Goal: Transaction & Acquisition: Download file/media

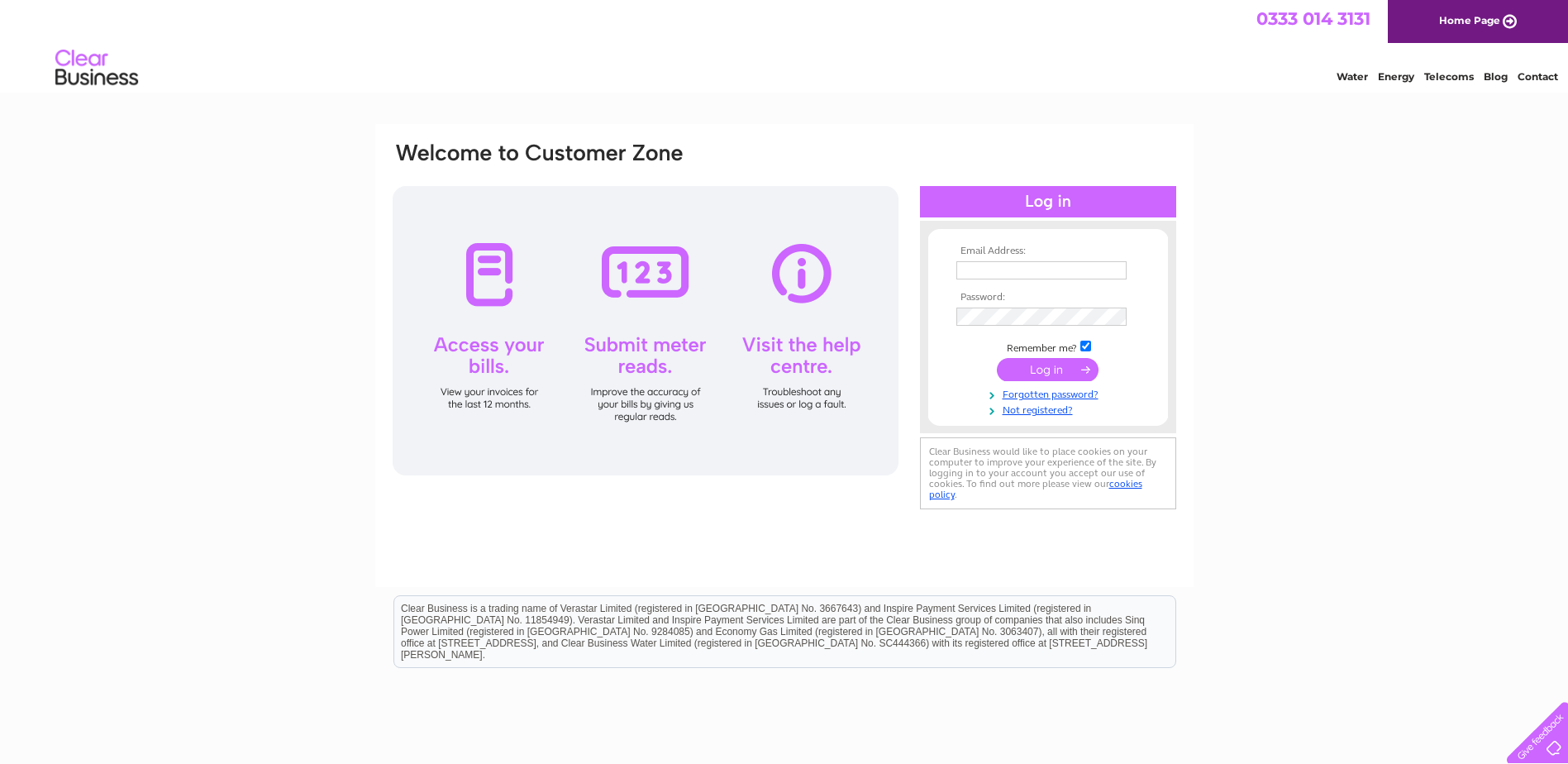
type input "penny.campbell@btconnect.com"
click at [1065, 363] on input "submit" at bounding box center [1047, 369] width 101 height 23
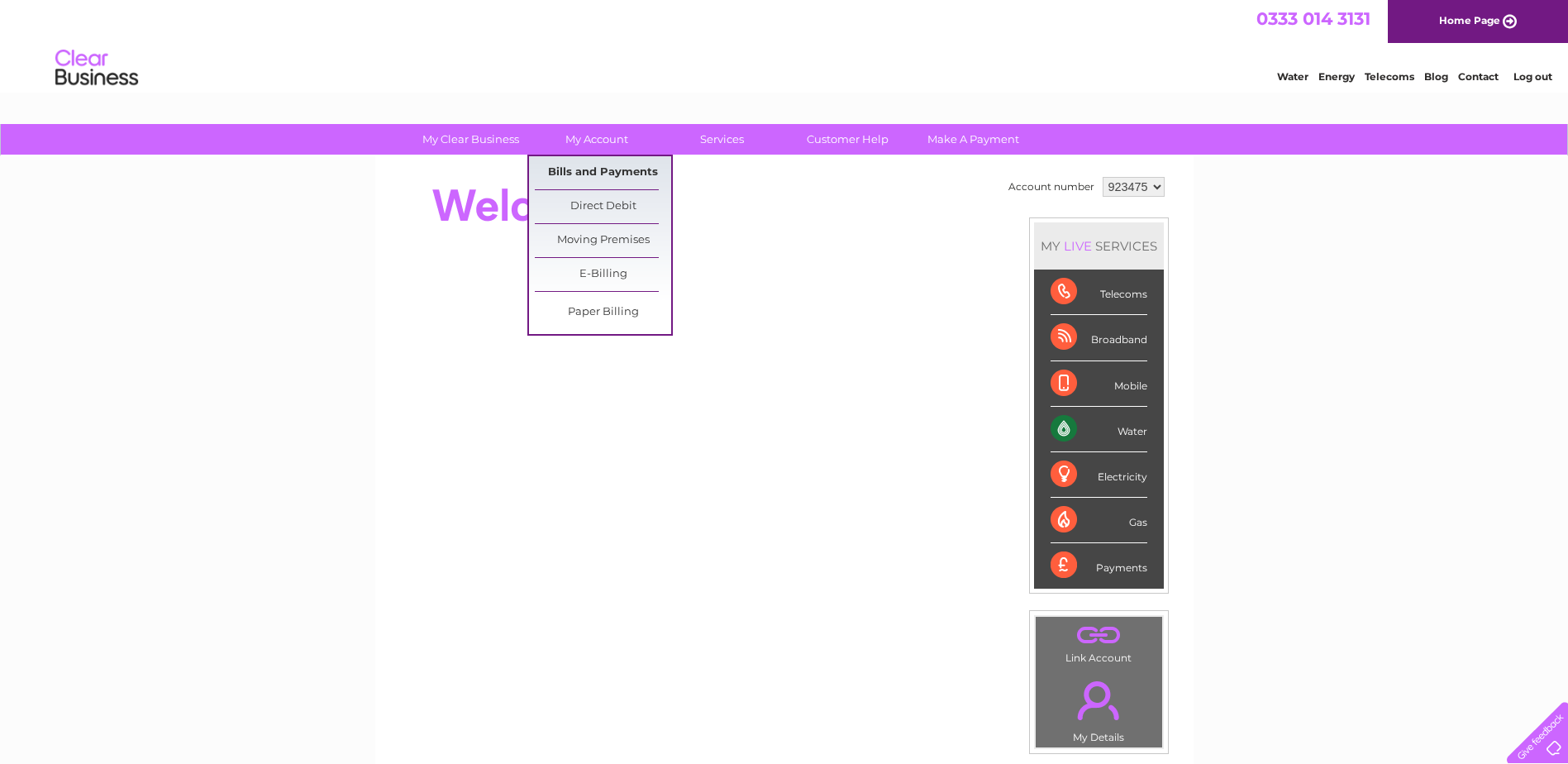
click at [579, 170] on link "Bills and Payments" at bounding box center [602, 173] width 136 height 33
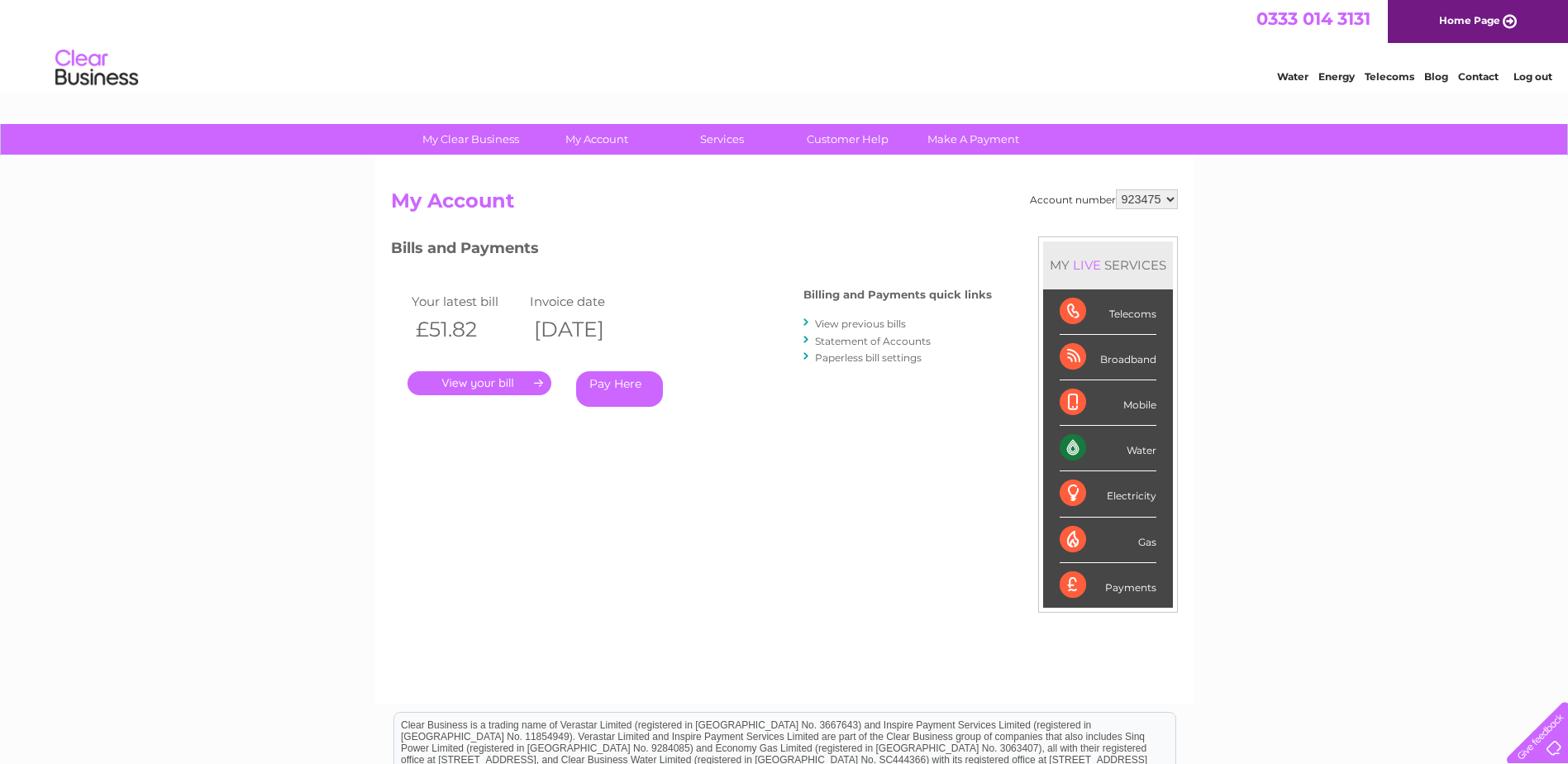
click at [504, 383] on link "." at bounding box center [479, 383] width 144 height 24
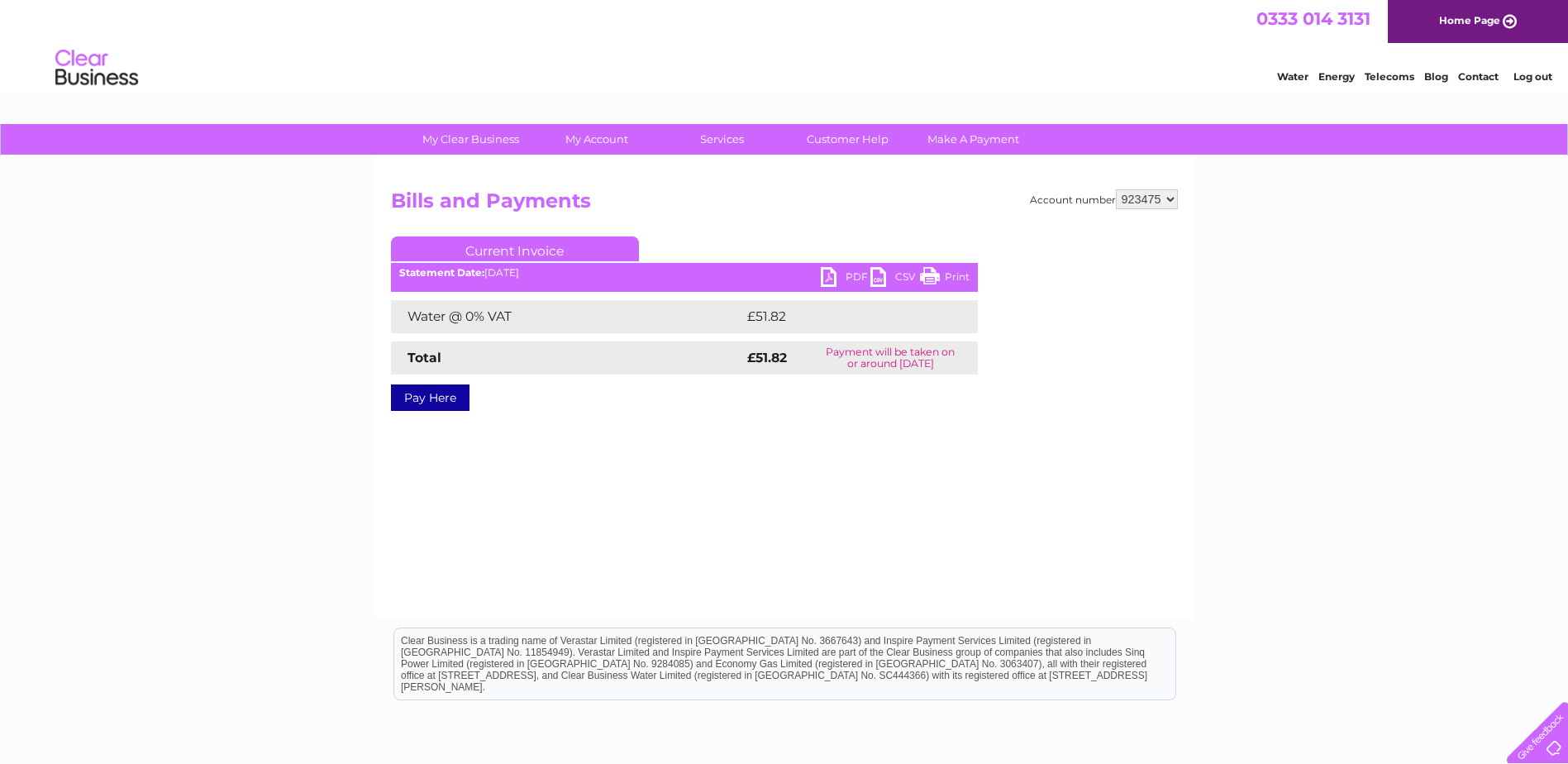
click at [844, 273] on link "PDF" at bounding box center [845, 279] width 49 height 24
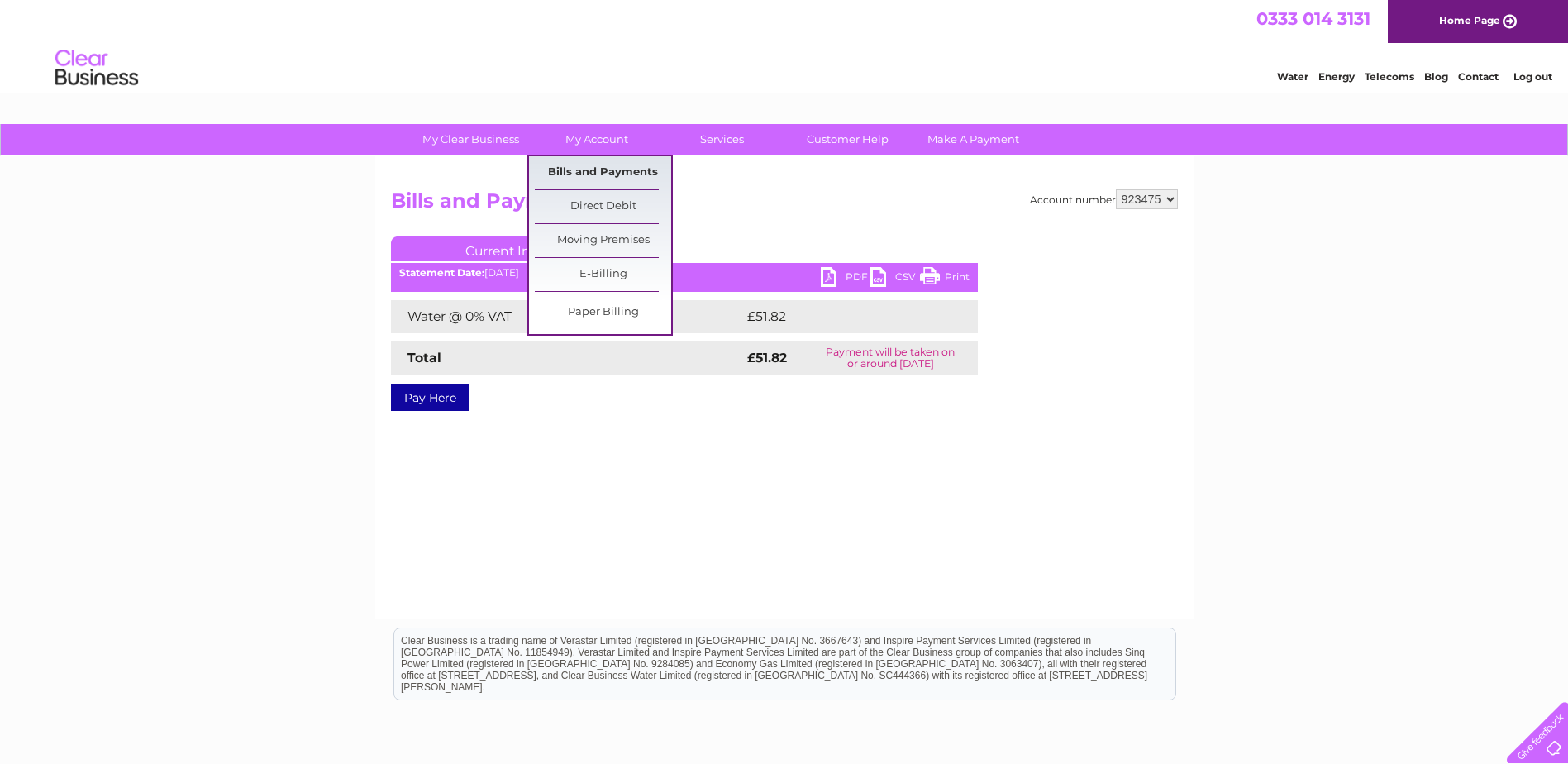
click at [578, 173] on link "Bills and Payments" at bounding box center [602, 173] width 136 height 33
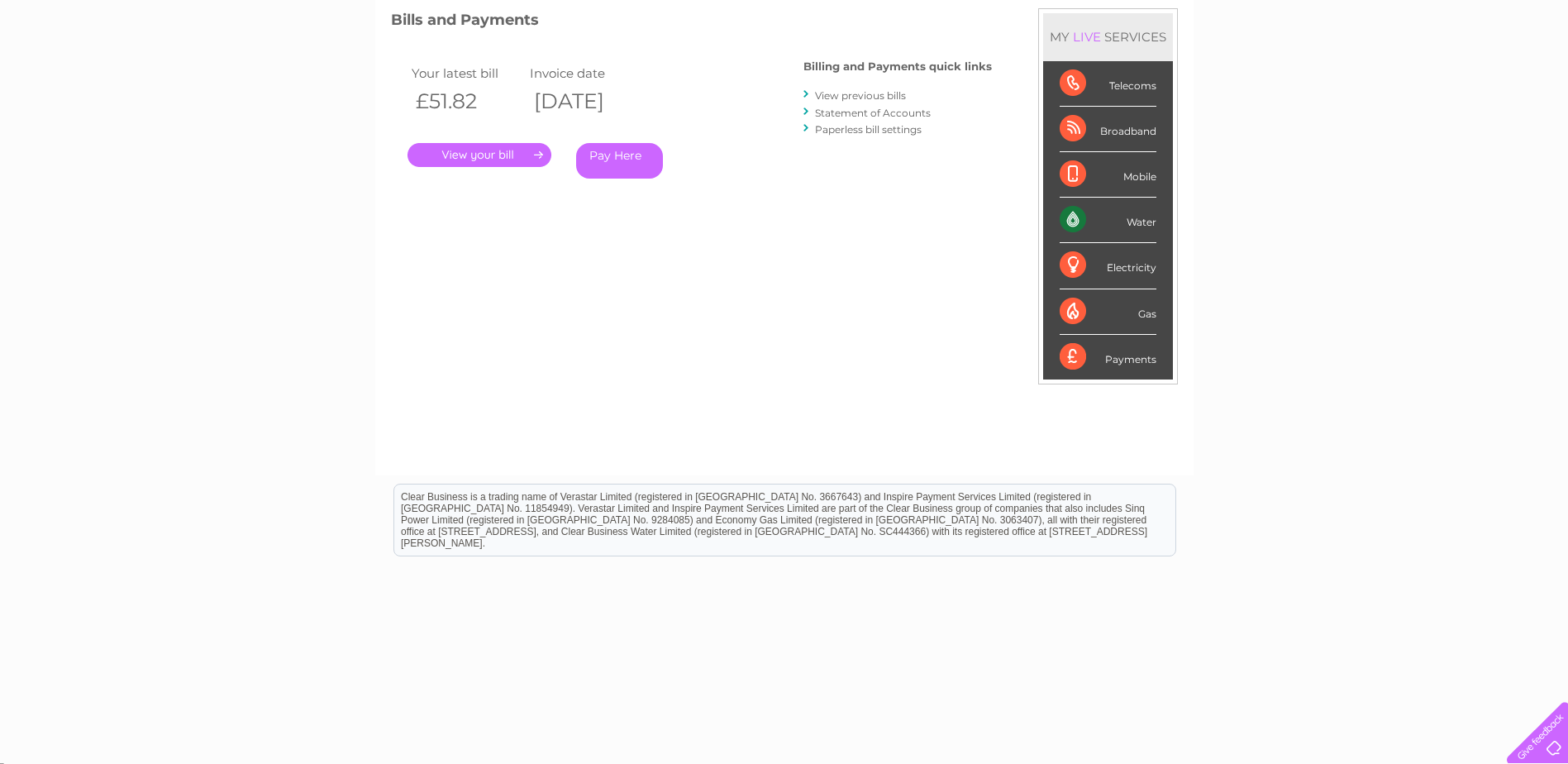
scroll to position [235, 0]
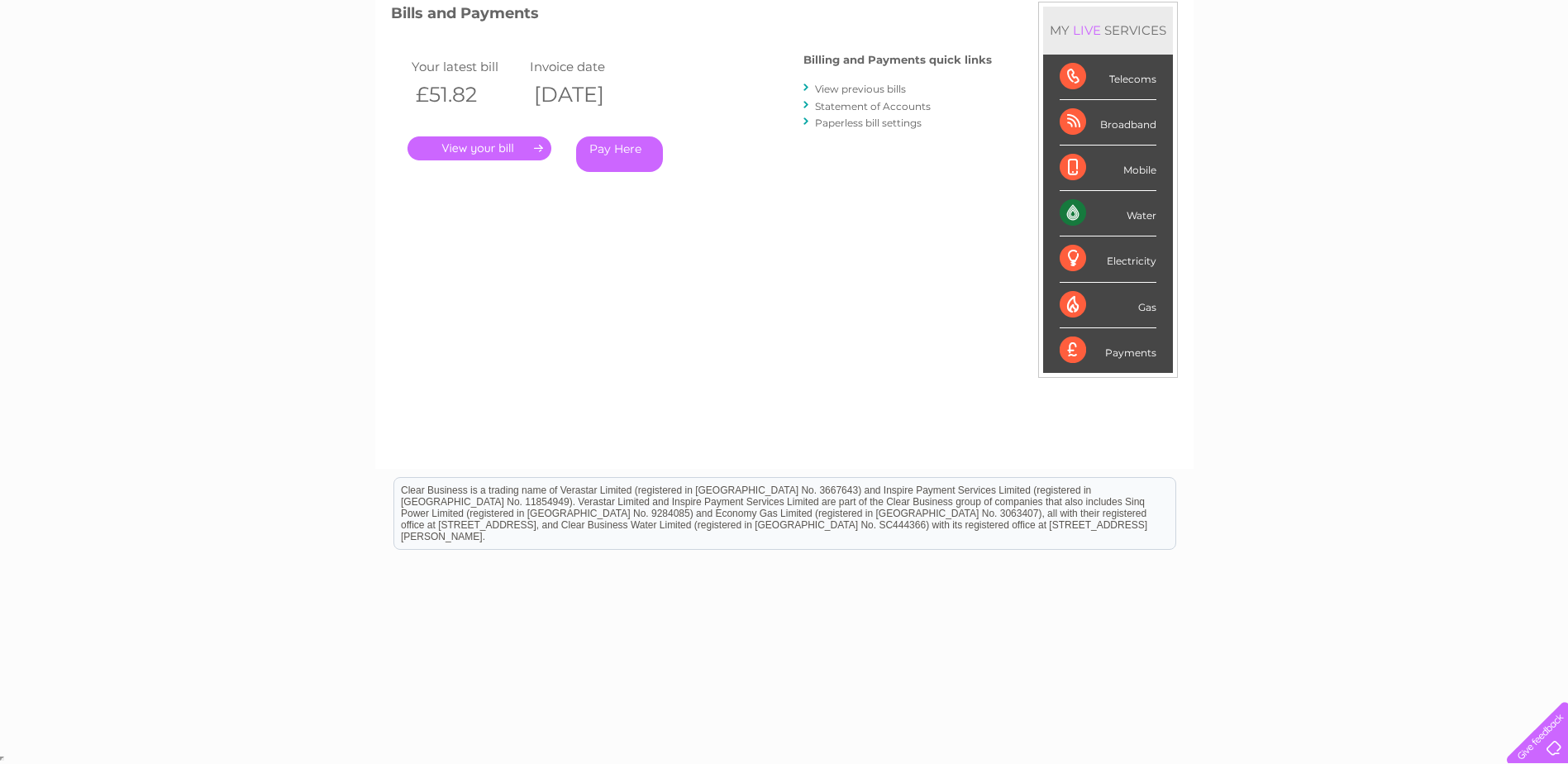
click at [845, 90] on link "View previous bills" at bounding box center [861, 88] width 91 height 12
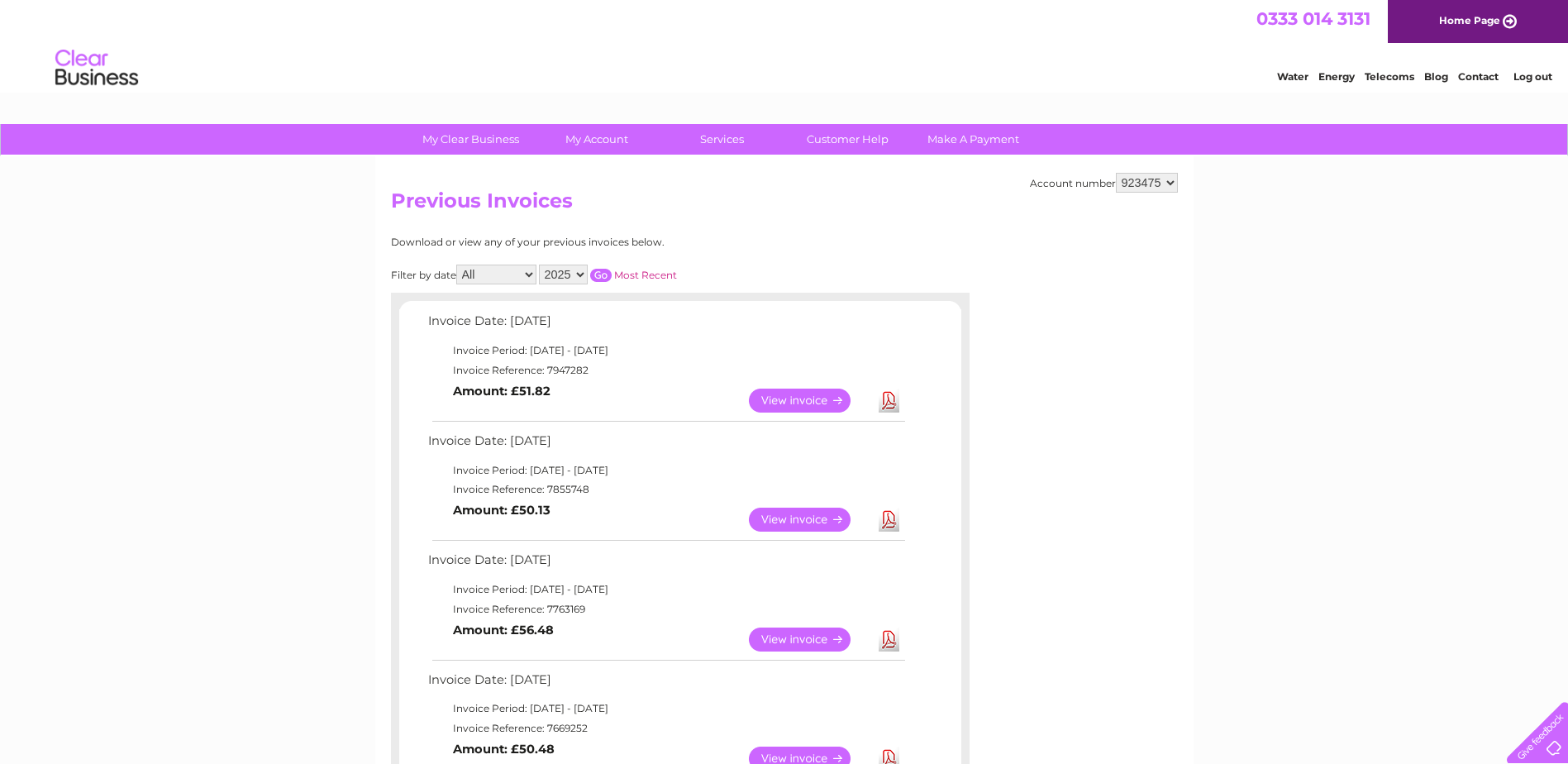
click at [886, 523] on link "Download" at bounding box center [889, 520] width 21 height 24
